Goal: Task Accomplishment & Management: Manage account settings

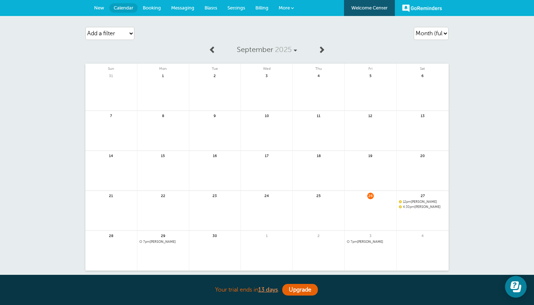
click at [185, 10] on span "Messaging" at bounding box center [182, 7] width 23 height 5
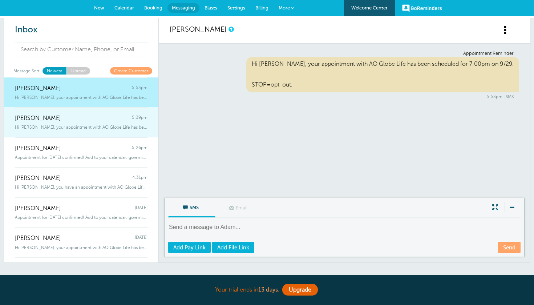
click at [143, 116] on span "5:39pm" at bounding box center [140, 118] width 16 height 7
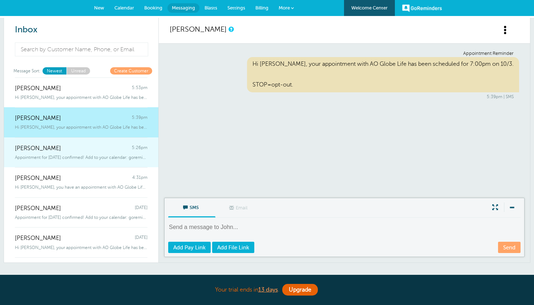
click at [135, 142] on div "Mauricio 5:26pm" at bounding box center [81, 144] width 133 height 15
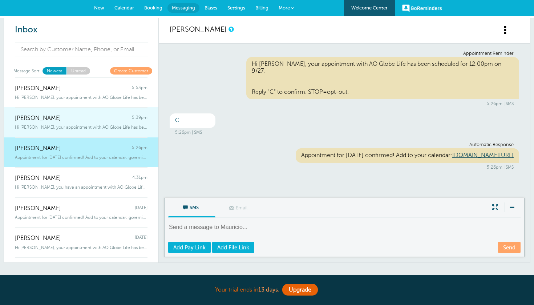
click at [117, 122] on div "Hi John, your appointment with AO Globe Life has been scheduled for 7:00pm" at bounding box center [81, 126] width 133 height 8
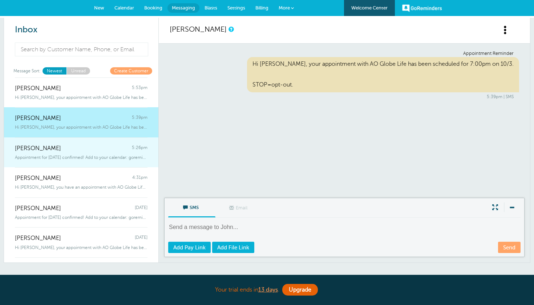
click at [116, 143] on div "Mauricio 5:26pm" at bounding box center [81, 144] width 133 height 15
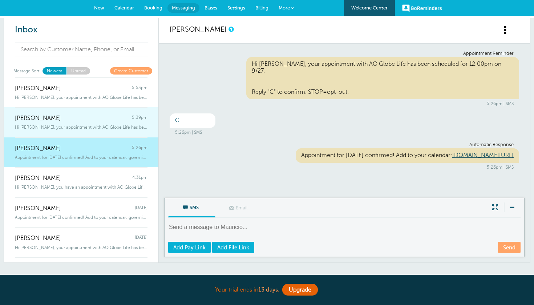
click at [117, 123] on div "Hi John, your appointment with AO Globe Life has been scheduled for 7:00pm" at bounding box center [81, 126] width 133 height 8
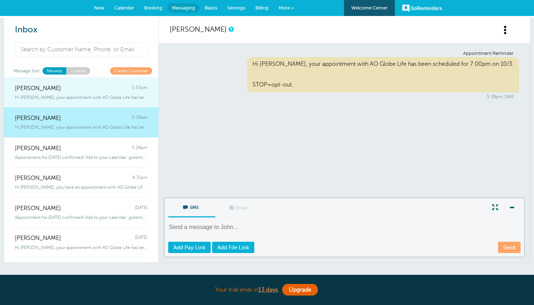
click at [114, 105] on link "Adam 5:53pm Hi Adam, your appointment with AO Globe Life has been scheduled for…" at bounding box center [81, 92] width 154 height 30
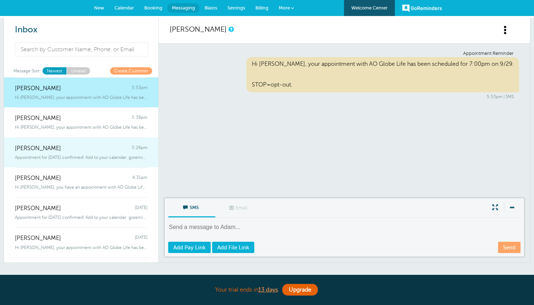
click at [120, 149] on div "Mauricio 5:26pm" at bounding box center [81, 144] width 133 height 15
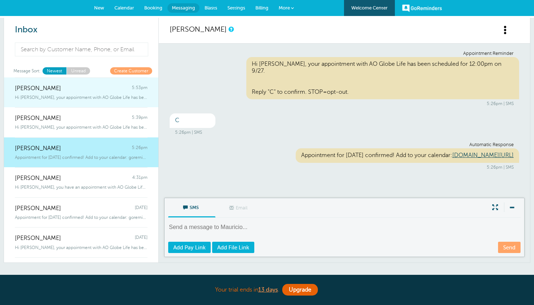
click at [125, 101] on link "Adam 5:53pm Hi Adam, your appointment with AO Globe Life has been scheduled for…" at bounding box center [81, 92] width 154 height 30
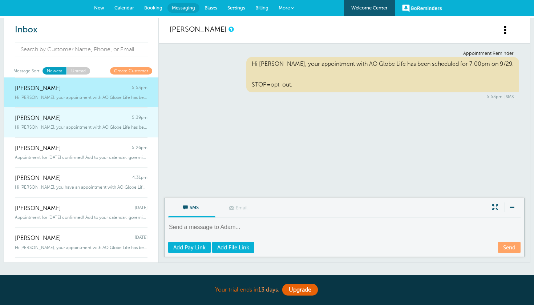
click at [134, 116] on span "5:39pm" at bounding box center [140, 118] width 16 height 7
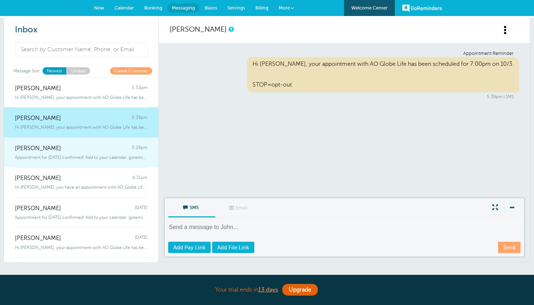
click at [134, 149] on span "5:26pm" at bounding box center [140, 148] width 16 height 7
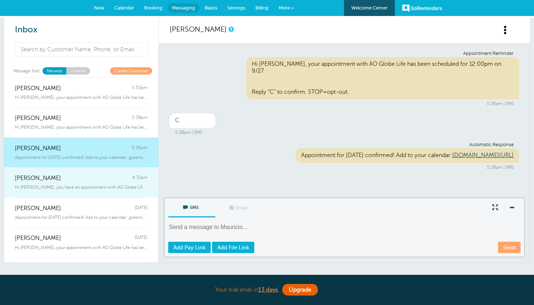
click at [133, 173] on div "Joshua 4:31pm" at bounding box center [81, 174] width 133 height 15
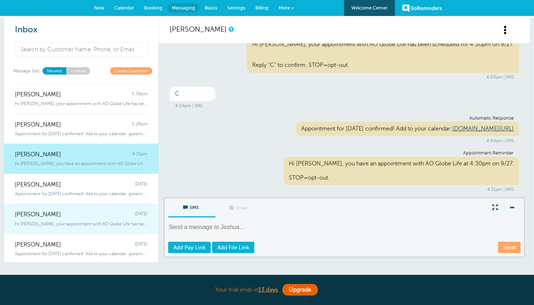
scroll to position [23, 0]
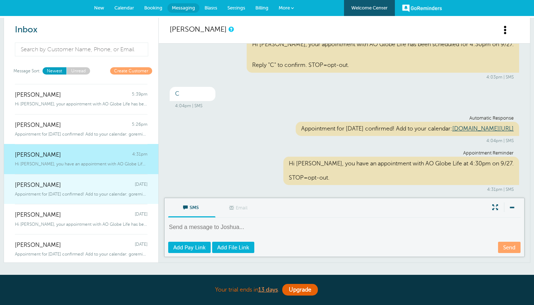
click at [130, 194] on span "Appointment for Friday, Sep. 26 confirmed! Add to your calendar: goreminder" at bounding box center [81, 194] width 133 height 5
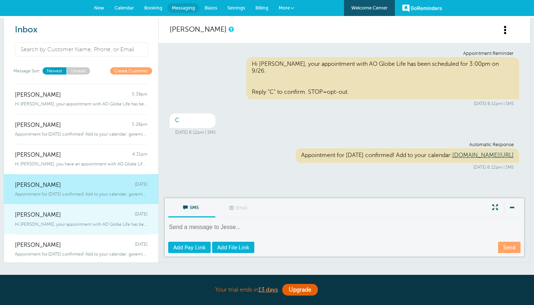
click at [127, 212] on div "Jesse Thursday" at bounding box center [81, 211] width 133 height 15
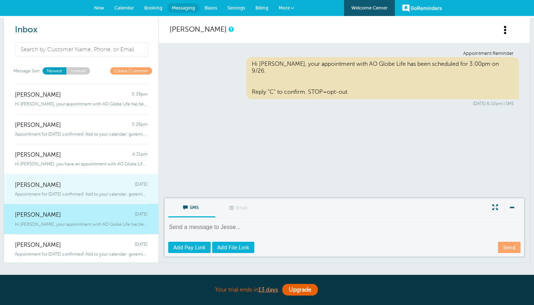
click at [125, 189] on div "Appointment for Friday, Sep. 26 confirmed! Add to your calendar: goreminder" at bounding box center [81, 193] width 133 height 8
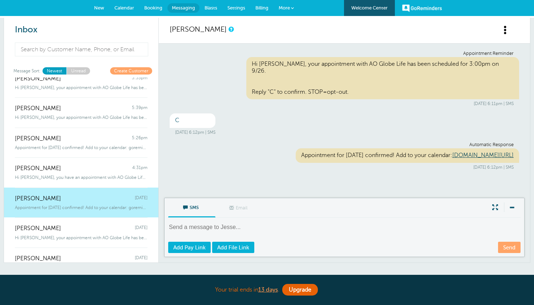
scroll to position [6, 0]
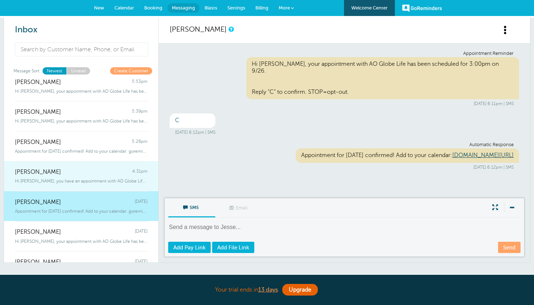
click at [120, 178] on span "Hi Joshua, you have an appointment with AO Globe Life at 4:30pm on 9/27." at bounding box center [81, 180] width 133 height 5
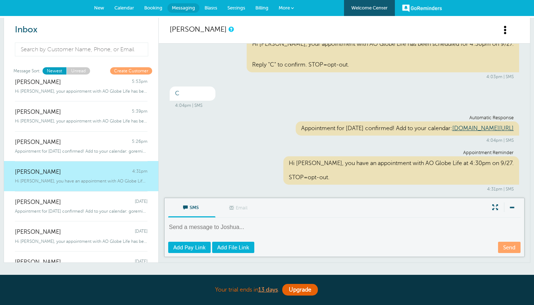
scroll to position [20, 0]
click at [128, 4] on link "Calendar" at bounding box center [124, 8] width 30 height 16
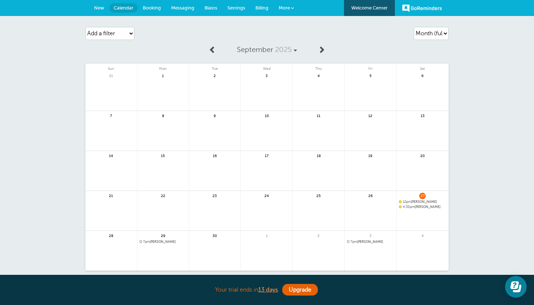
click at [158, 11] on link "Booking" at bounding box center [152, 8] width 28 height 16
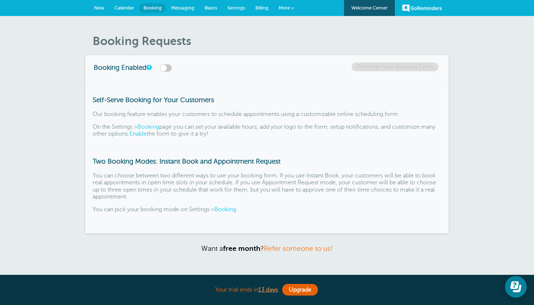
click at [136, 8] on link "Calendar" at bounding box center [124, 8] width 30 height 16
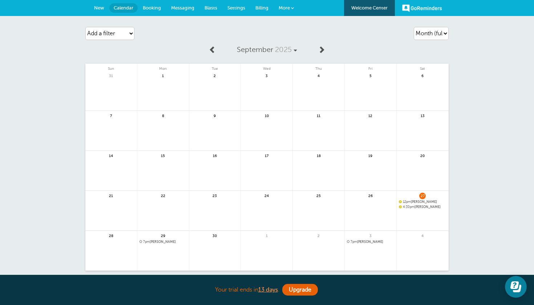
click at [104, 9] on span "New" at bounding box center [99, 7] width 10 height 5
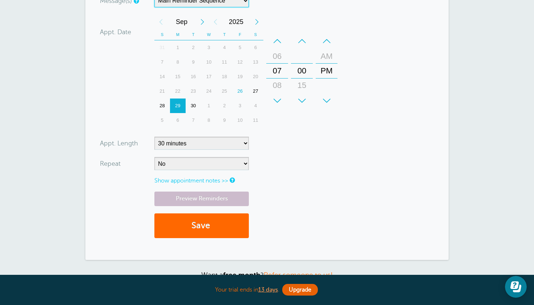
scroll to position [185, 0]
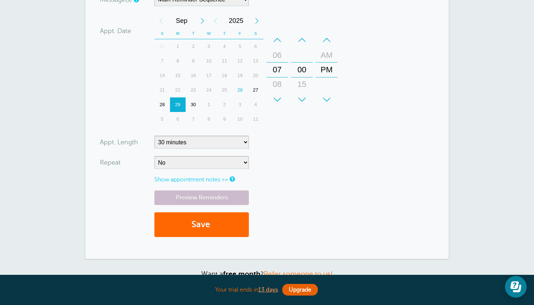
click at [222, 180] on link "Show appointment notes >>" at bounding box center [191, 179] width 74 height 7
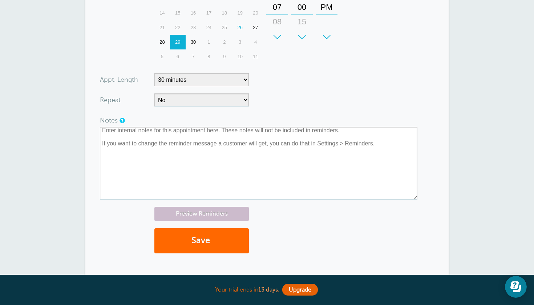
scroll to position [253, 0]
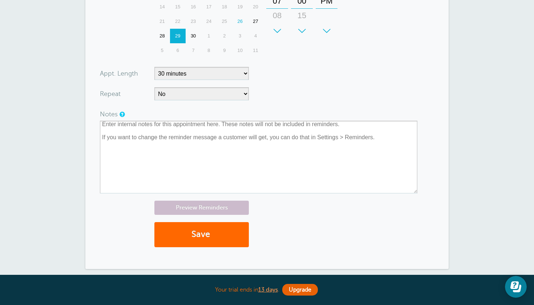
click at [323, 213] on div "Preview Reminders Save" at bounding box center [267, 228] width 334 height 54
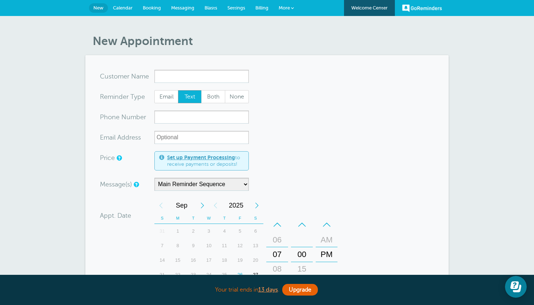
scroll to position [0, 0]
click at [126, 12] on link "Calendar" at bounding box center [123, 8] width 30 height 16
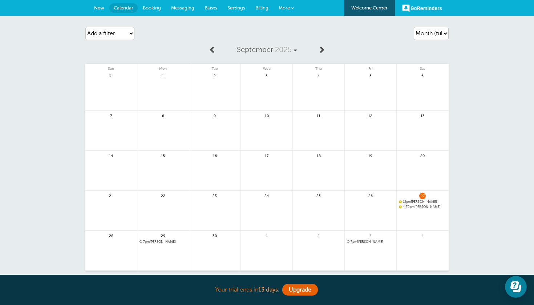
click at [153, 9] on span "Booking" at bounding box center [152, 7] width 18 height 5
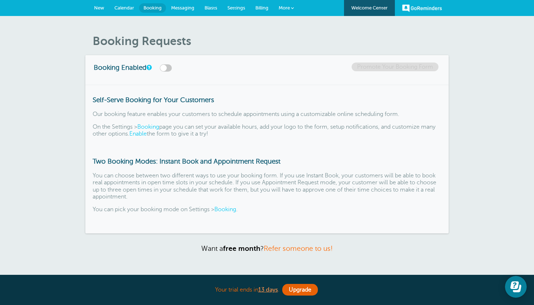
click at [184, 8] on span "Messaging" at bounding box center [182, 7] width 23 height 5
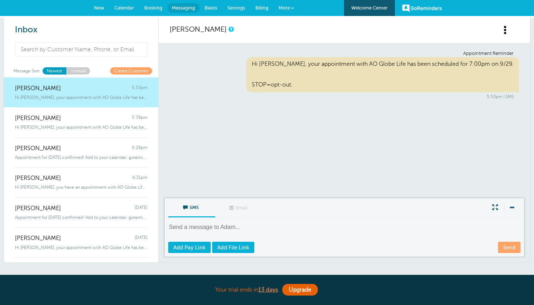
click at [219, 7] on link "Blasts" at bounding box center [211, 8] width 23 height 16
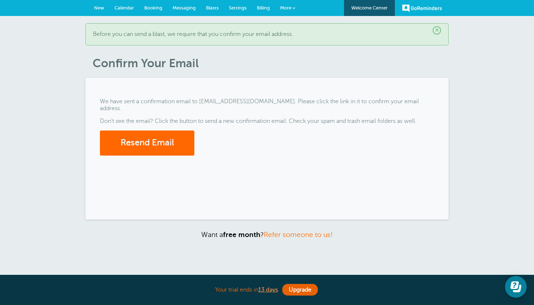
click at [232, 8] on span "Settings" at bounding box center [238, 7] width 18 height 5
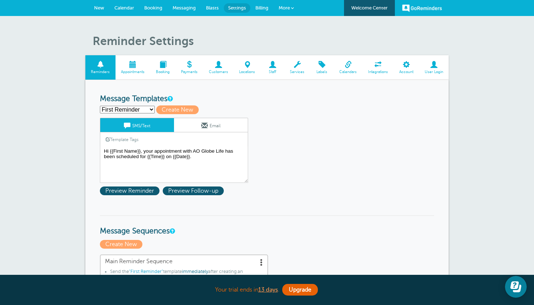
click at [160, 69] on link "Booking" at bounding box center [162, 67] width 25 height 24
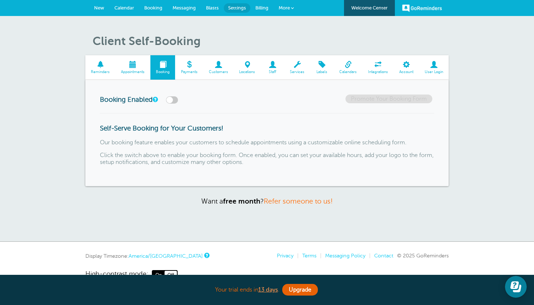
click at [130, 12] on link "Calendar" at bounding box center [124, 8] width 30 height 16
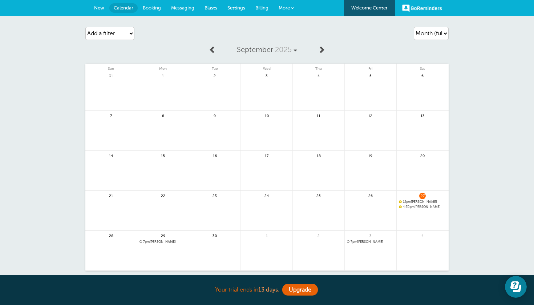
click at [151, 10] on span "Booking" at bounding box center [152, 7] width 18 height 5
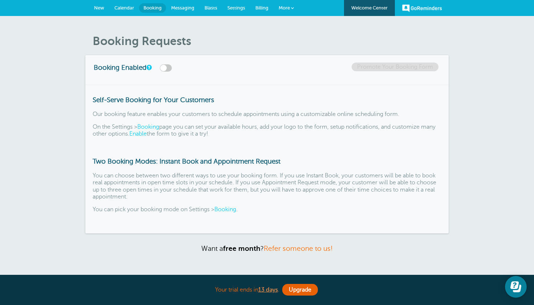
click at [179, 9] on span "Messaging" at bounding box center [182, 7] width 23 height 5
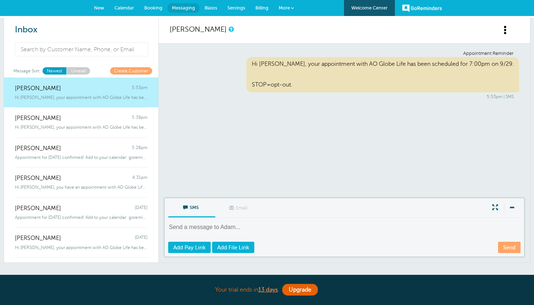
click at [209, 6] on span "Blasts" at bounding box center [211, 7] width 13 height 5
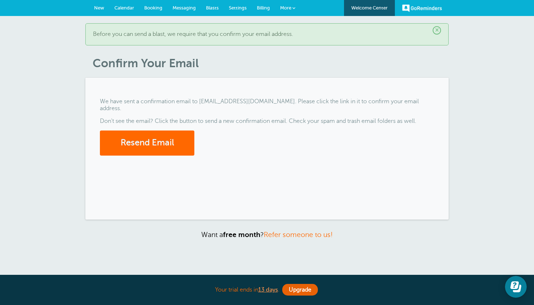
click at [235, 8] on span "Settings" at bounding box center [238, 7] width 18 height 5
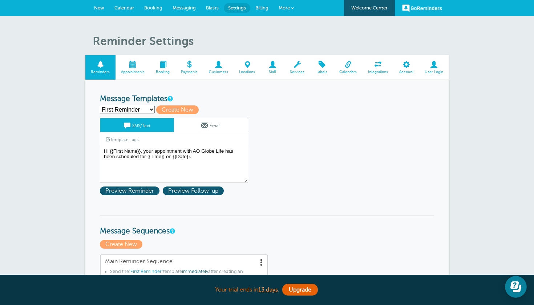
click at [138, 73] on span "Appointments" at bounding box center [133, 72] width 28 height 4
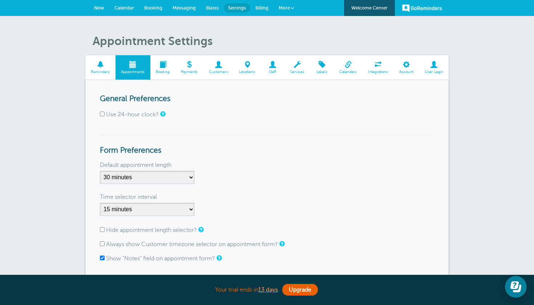
click at [194, 72] on span "Payments" at bounding box center [189, 72] width 21 height 4
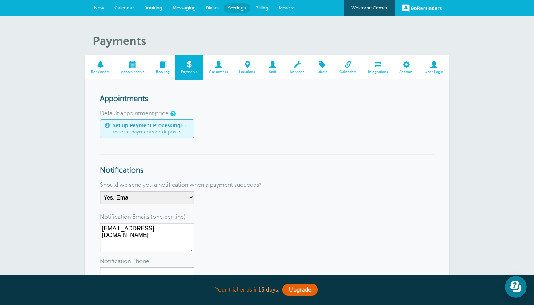
click at [220, 70] on span "Customers" at bounding box center [218, 72] width 23 height 4
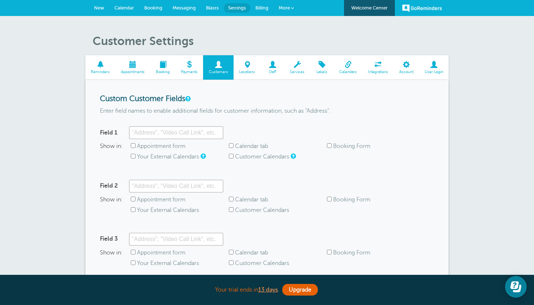
click at [189, 68] on span at bounding box center [189, 64] width 28 height 7
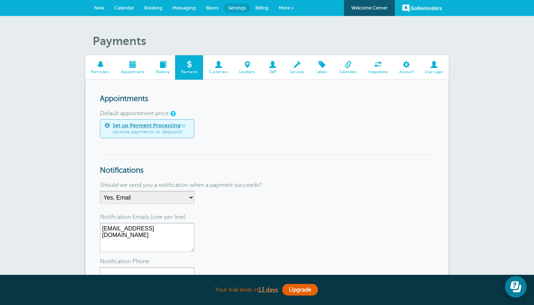
click at [222, 72] on span "Customers" at bounding box center [218, 72] width 23 height 4
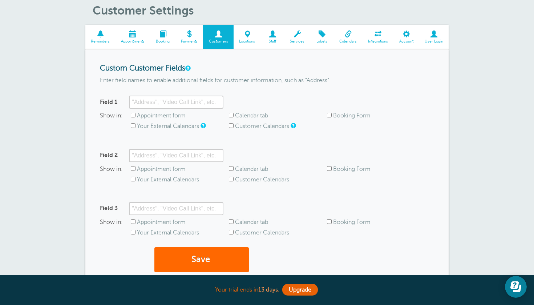
scroll to position [32, 0]
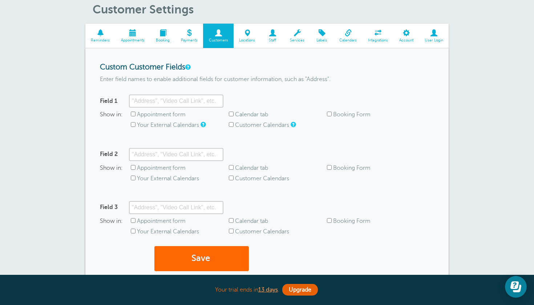
click at [274, 33] on span at bounding box center [273, 32] width 24 height 7
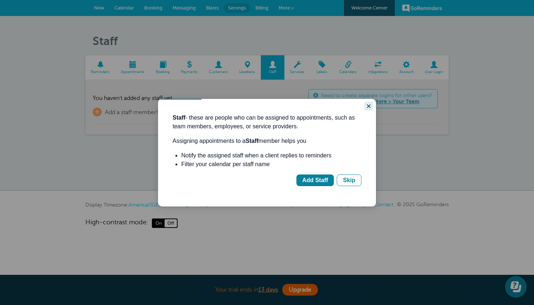
click at [370, 104] on icon "Close guide" at bounding box center [369, 106] width 6 height 6
